Goal: Information Seeking & Learning: Learn about a topic

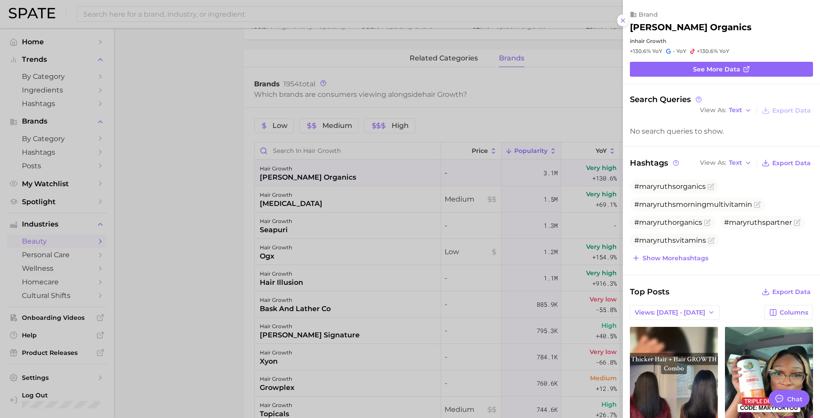
scroll to position [263, 0]
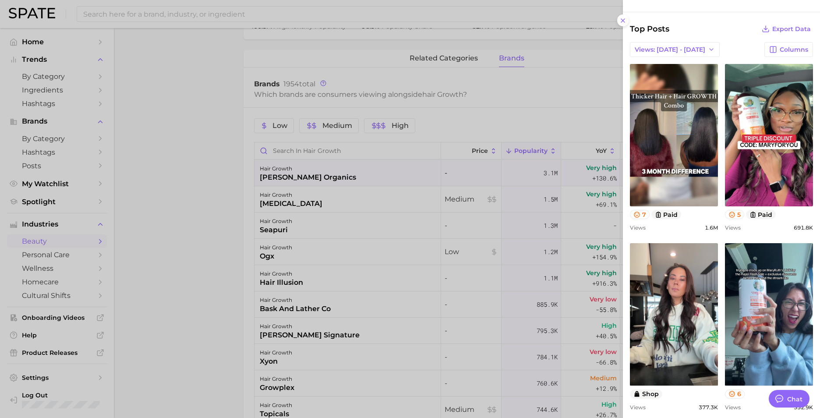
type textarea "x"
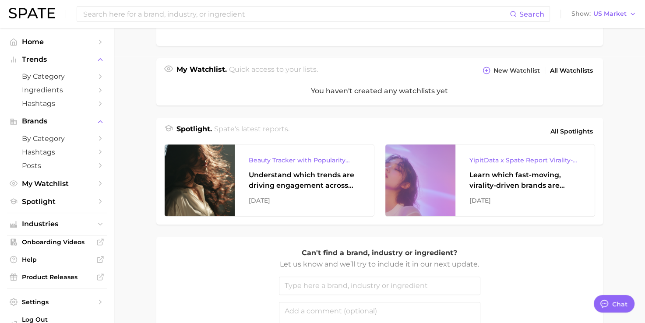
scroll to position [266, 0]
click at [565, 127] on span "All Spotlights" at bounding box center [572, 132] width 42 height 11
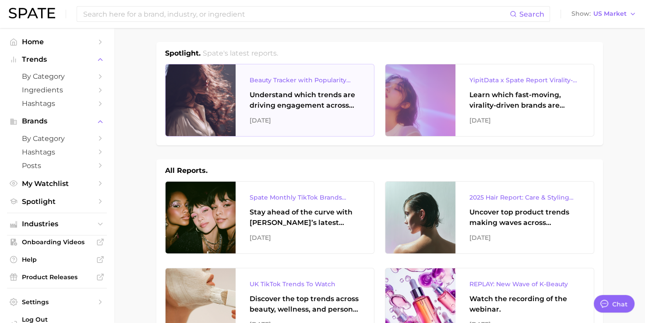
click at [333, 111] on div "Beauty Tracker with Popularity Index Understand which trends are driving engage…" at bounding box center [305, 100] width 138 height 72
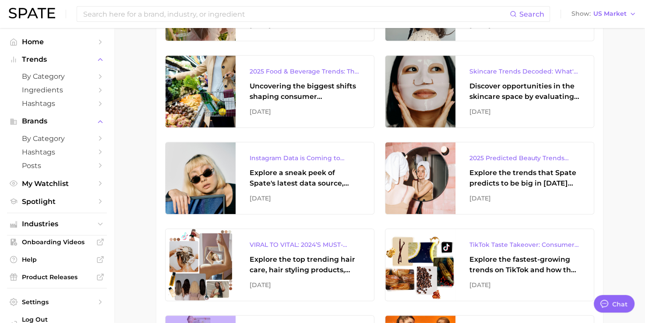
scroll to position [821, 0]
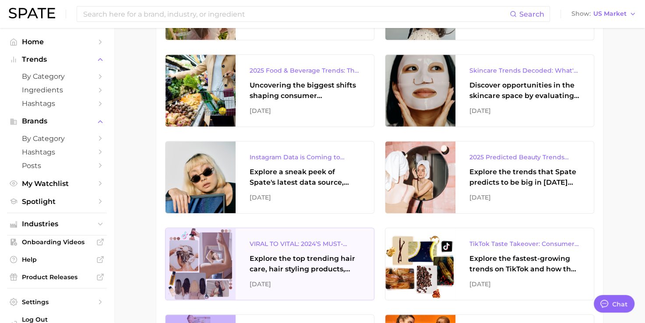
click at [292, 241] on div "VIRAL TO VITAL: 2024’S MUST-KNOW HAIR TRENDS ON TIKTOK" at bounding box center [305, 244] width 110 height 11
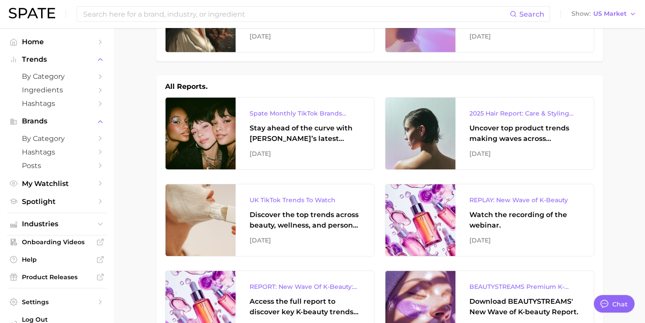
scroll to position [122, 0]
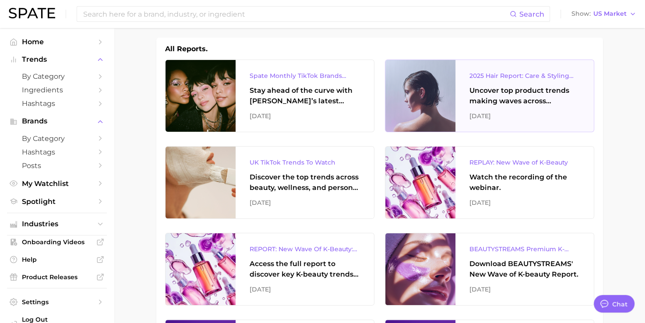
click at [491, 74] on div "2025 Hair Report: Care & Styling Products" at bounding box center [525, 76] width 110 height 11
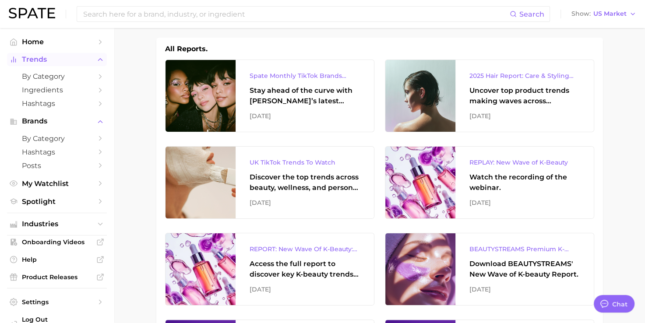
click at [39, 56] on span "Trends" at bounding box center [57, 60] width 70 height 8
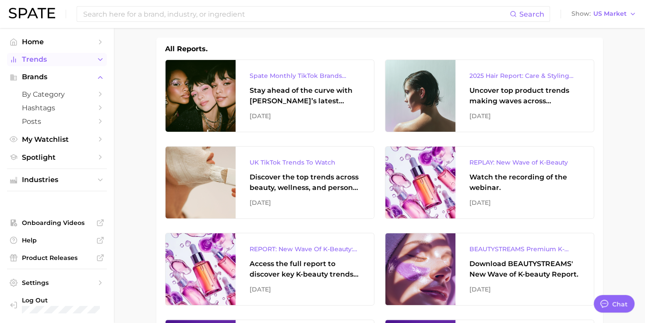
click at [33, 58] on span "Trends" at bounding box center [57, 60] width 70 height 8
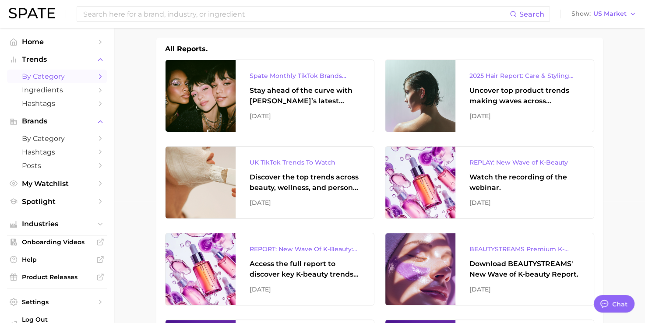
click at [46, 83] on link "by Category" at bounding box center [57, 77] width 100 height 14
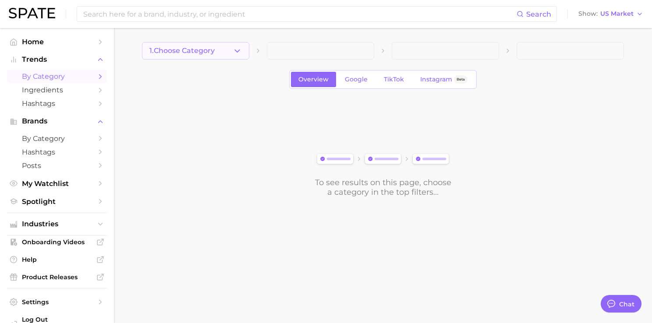
click at [179, 53] on span "1. Choose Category" at bounding box center [181, 51] width 65 height 8
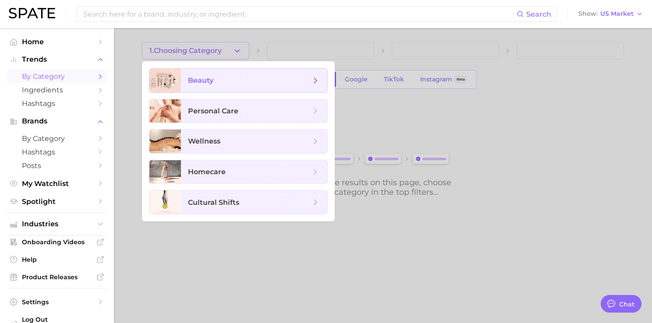
click at [233, 94] on ul "beauty personal care wellness homecare cultural shifts" at bounding box center [238, 141] width 193 height 160
click at [219, 76] on span "beauty" at bounding box center [249, 81] width 123 height 10
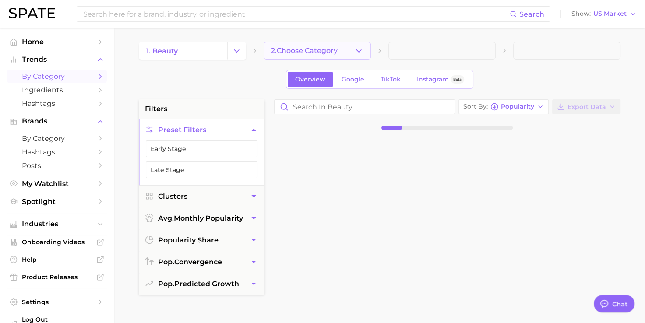
click at [305, 52] on span "2. Choose Category" at bounding box center [304, 51] width 67 height 8
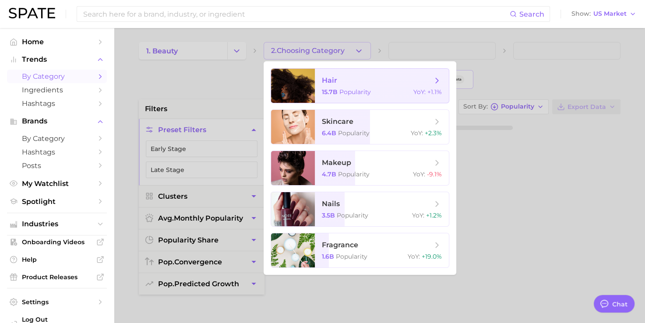
click at [353, 79] on span "hair" at bounding box center [377, 81] width 110 height 10
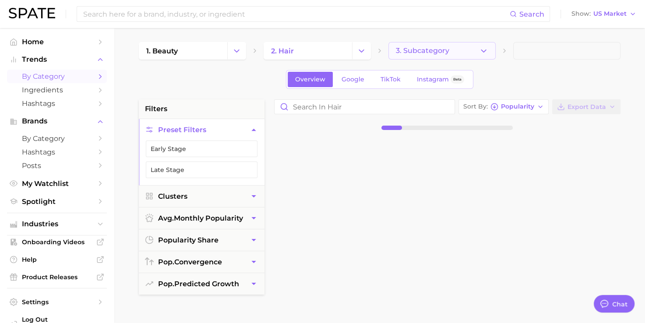
click at [433, 51] on span "3. Subcategory" at bounding box center [422, 51] width 53 height 8
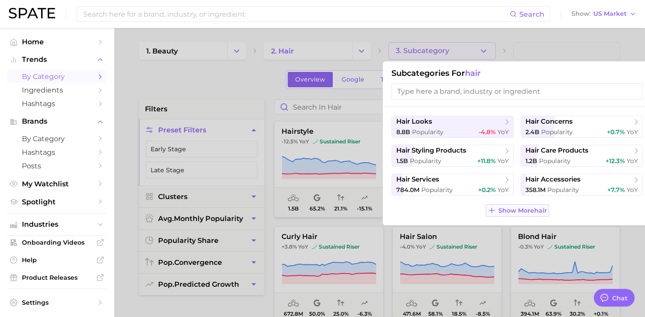
click at [516, 208] on span "Show More hair" at bounding box center [523, 210] width 49 height 7
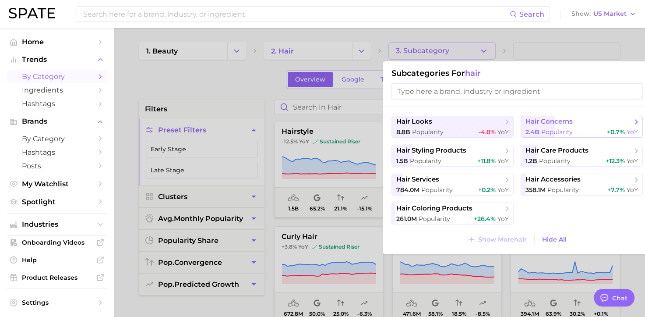
click at [556, 130] on span "Popularity" at bounding box center [557, 132] width 32 height 8
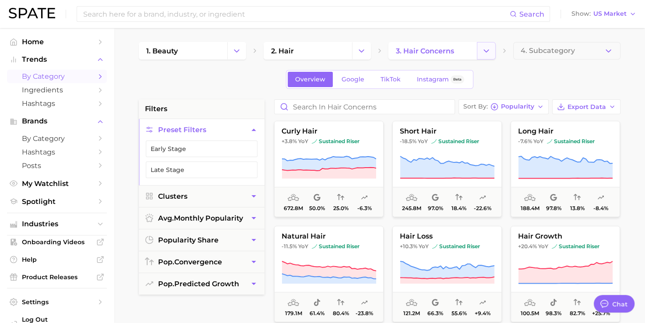
click at [489, 55] on icon "Change Category" at bounding box center [486, 50] width 9 height 9
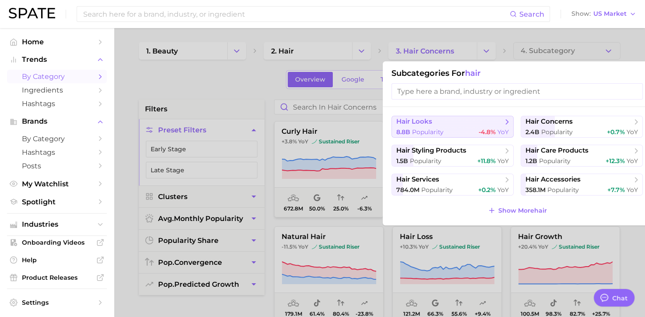
click at [471, 124] on span "hair looks" at bounding box center [449, 121] width 106 height 9
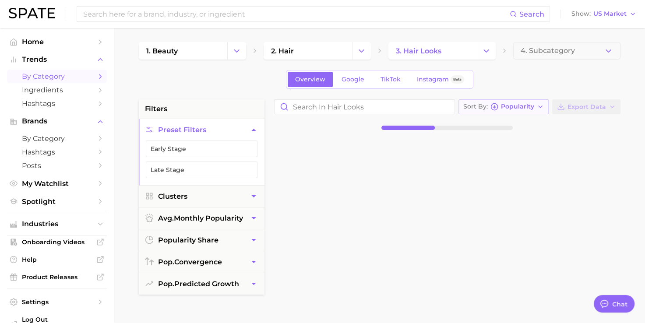
click at [513, 105] on span "Popularity" at bounding box center [517, 106] width 33 height 5
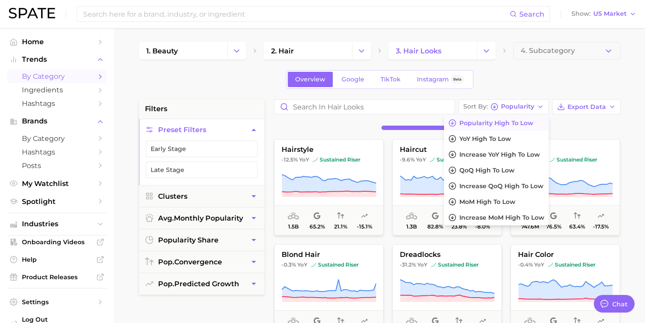
click at [510, 71] on div "Overview Google TikTok Instagram Beta" at bounding box center [380, 79] width 482 height 19
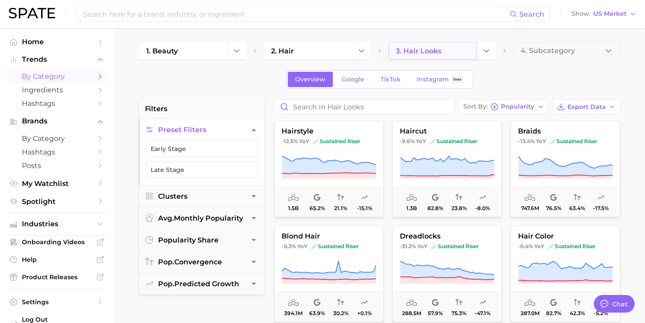
click at [463, 52] on link "3. hair looks" at bounding box center [433, 51] width 88 height 18
click at [482, 49] on icon "Change Category" at bounding box center [486, 50] width 9 height 9
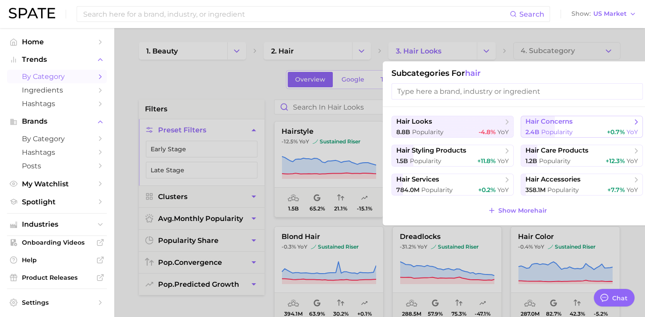
click at [569, 130] on span "Popularity" at bounding box center [557, 132] width 32 height 8
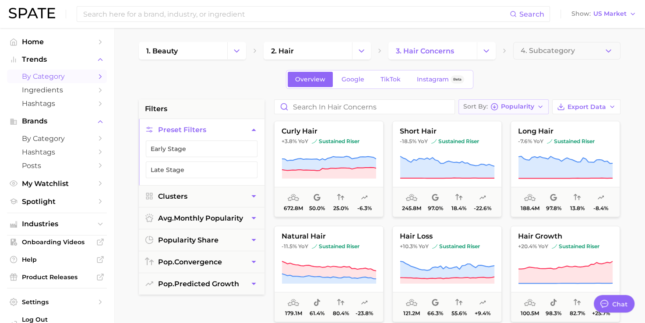
click at [504, 105] on span "Popularity" at bounding box center [517, 106] width 33 height 5
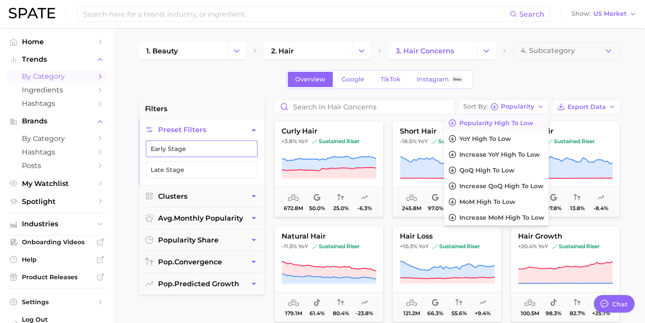
click at [199, 143] on button "Early Stage" at bounding box center [202, 149] width 112 height 17
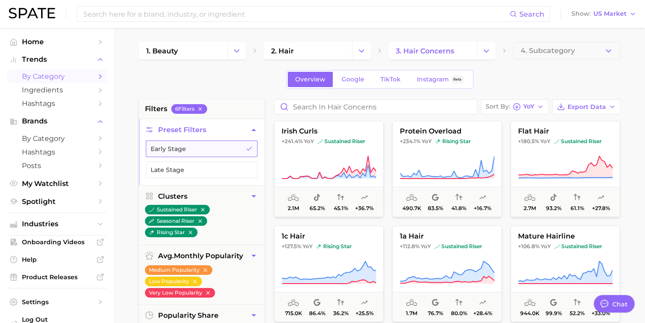
click at [199, 143] on button "Early Stage" at bounding box center [202, 149] width 112 height 17
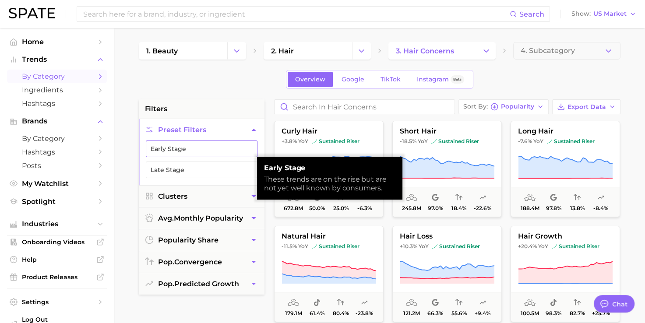
click at [199, 143] on button "Early Stage" at bounding box center [202, 149] width 112 height 17
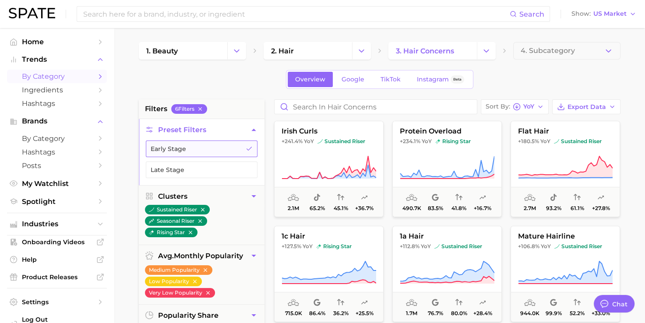
click at [211, 152] on button "Early Stage" at bounding box center [202, 149] width 112 height 17
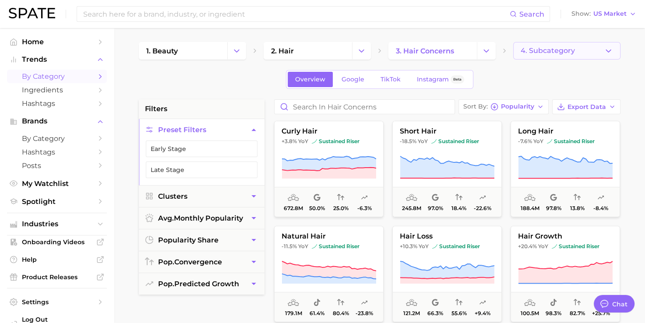
click at [537, 48] on span "4. Subcategory" at bounding box center [548, 51] width 54 height 8
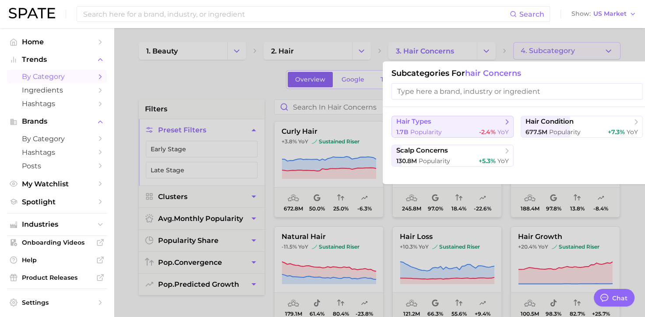
click at [461, 129] on div "1.7b Popularity -2.4% YoY" at bounding box center [452, 132] width 113 height 8
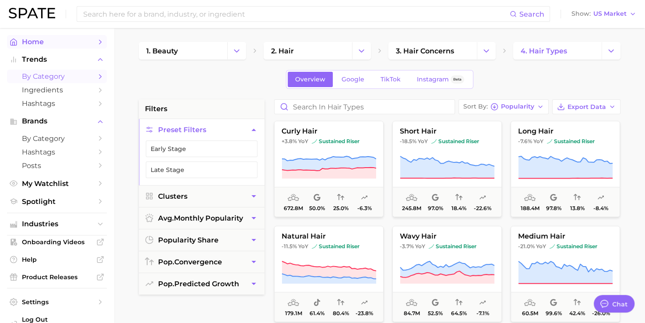
click at [33, 43] on span "Home" at bounding box center [57, 42] width 70 height 8
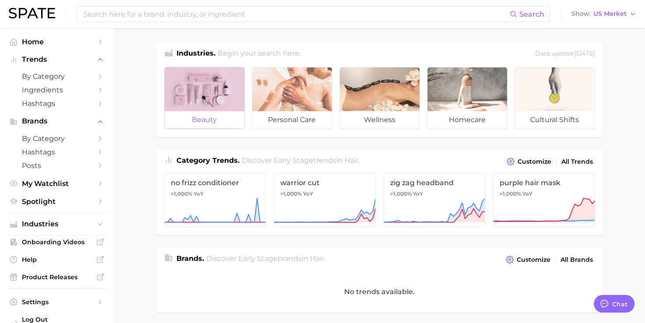
click at [227, 106] on div at bounding box center [205, 89] width 80 height 44
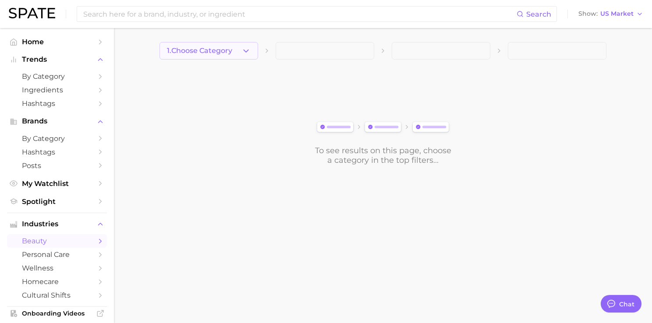
click at [180, 46] on button "1. Choose Category" at bounding box center [208, 51] width 99 height 18
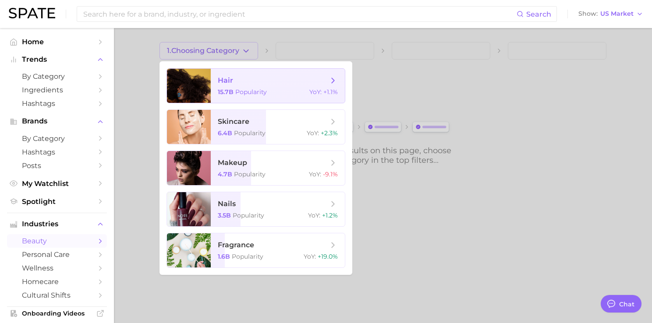
click at [219, 88] on span "15.7b" at bounding box center [226, 92] width 16 height 8
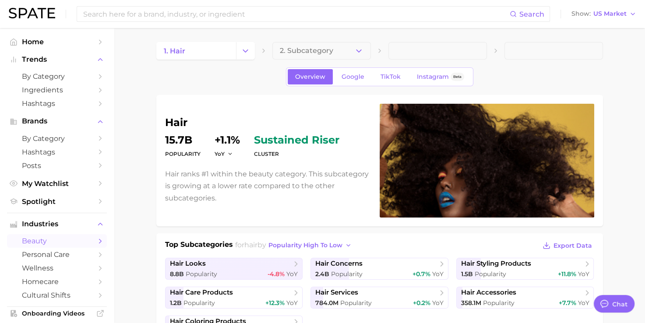
type textarea "x"
click at [306, 45] on button "2. Subcategory" at bounding box center [321, 51] width 99 height 18
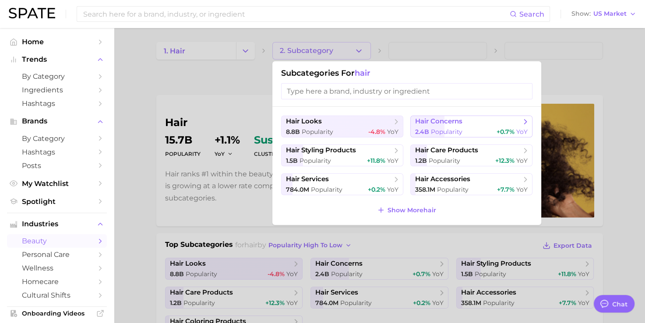
click at [446, 128] on span "2.4b Popularity" at bounding box center [438, 132] width 47 height 8
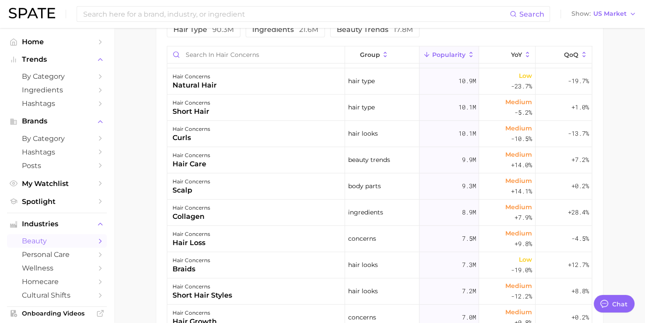
scroll to position [205, 0]
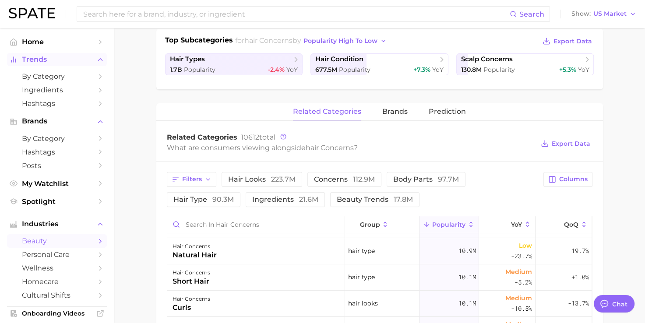
click at [46, 66] on button "Trends" at bounding box center [57, 59] width 100 height 13
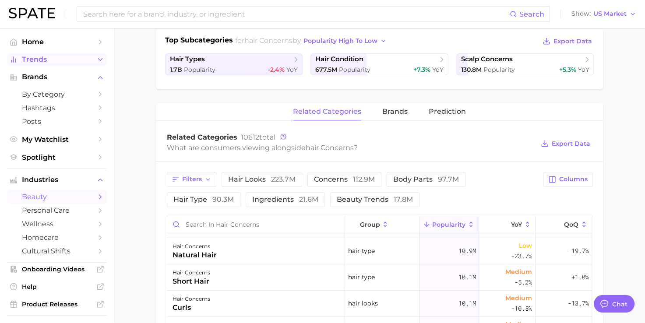
click at [37, 53] on button "Trends" at bounding box center [57, 59] width 100 height 13
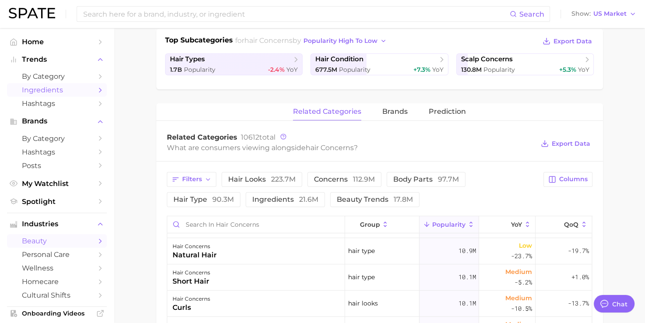
click at [44, 90] on span "Ingredients" at bounding box center [57, 90] width 70 height 8
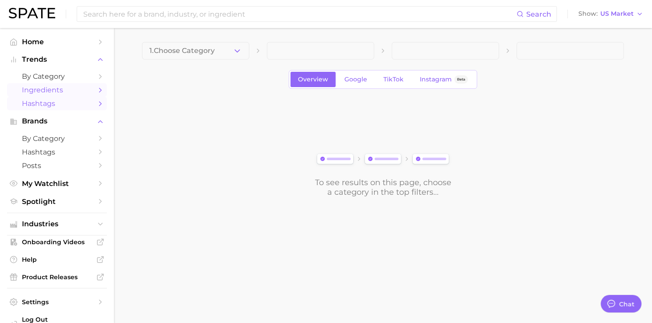
click at [46, 104] on span "Hashtags" at bounding box center [57, 103] width 70 height 8
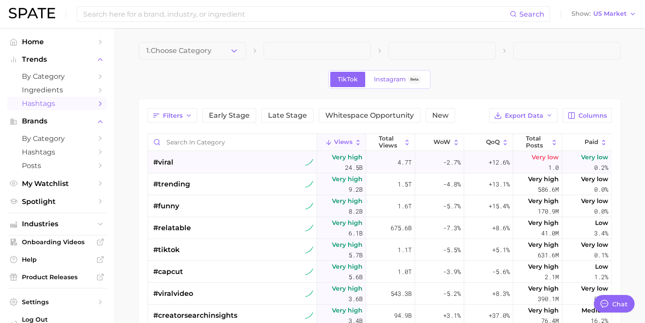
scroll to position [61, 0]
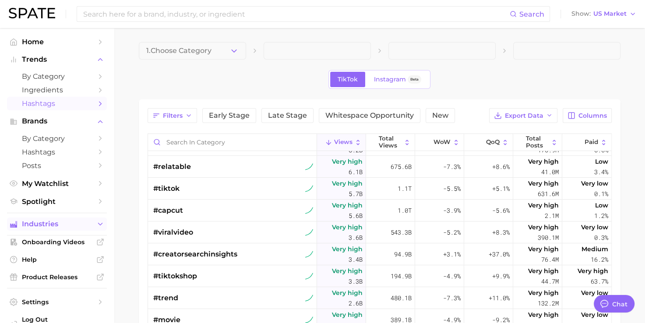
click at [61, 226] on span "Industries" at bounding box center [57, 224] width 70 height 8
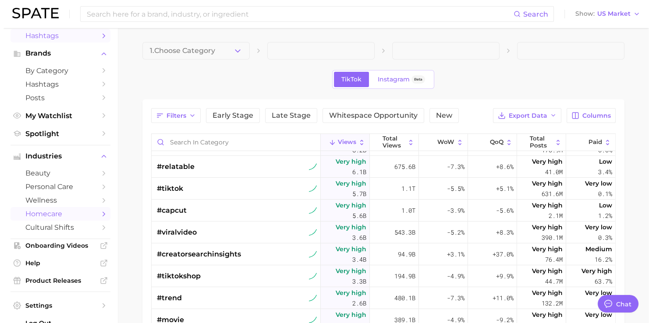
scroll to position [0, 0]
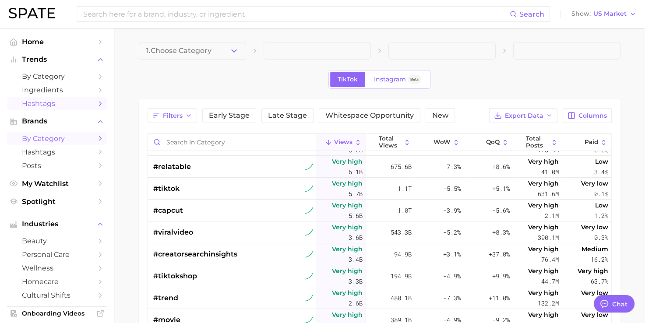
click at [58, 141] on span "by Category" at bounding box center [57, 138] width 70 height 8
